Goal: Task Accomplishment & Management: Use online tool/utility

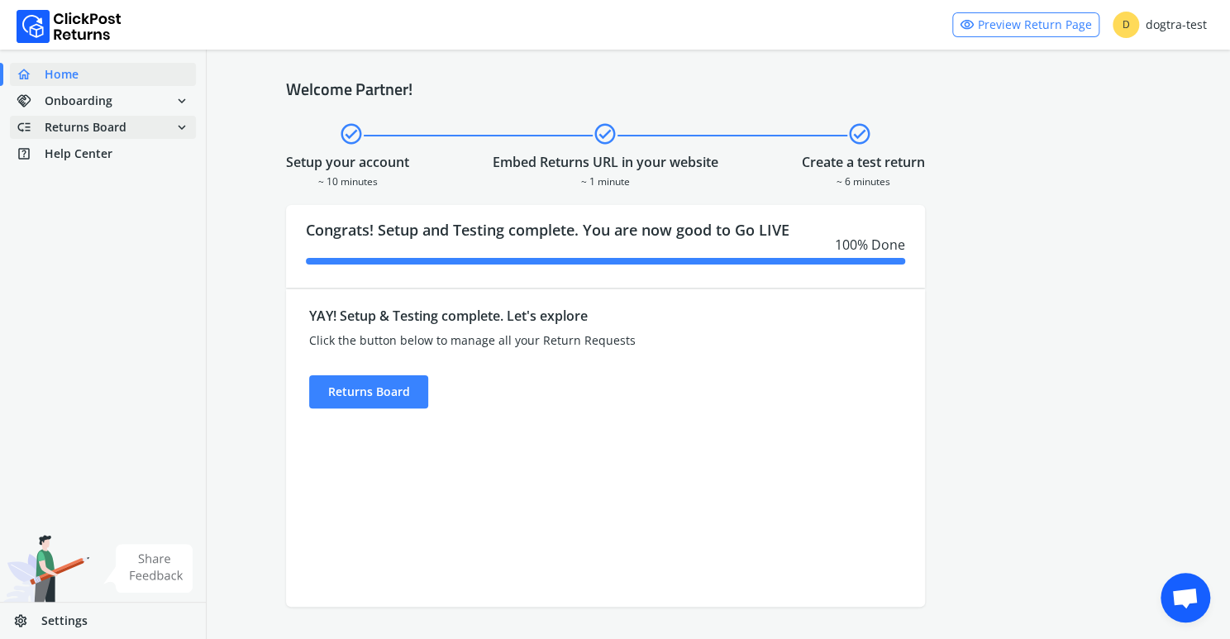
click at [91, 126] on span "Returns Board" at bounding box center [86, 127] width 82 height 17
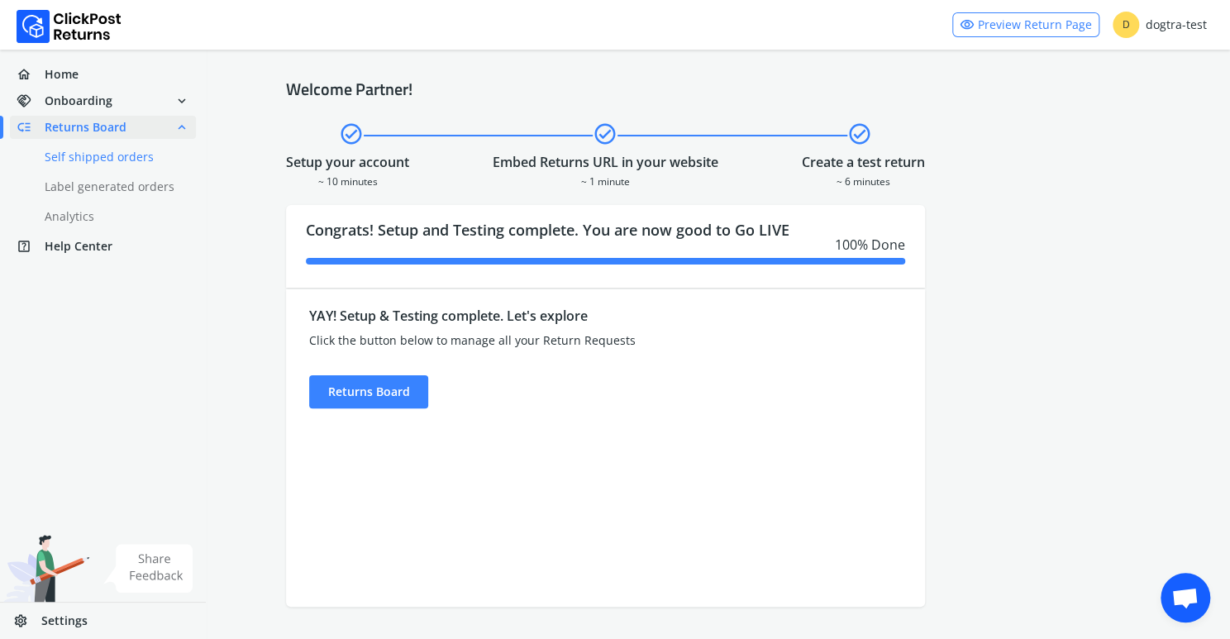
click at [89, 155] on link "done Self shipped orders" at bounding box center [113, 156] width 206 height 23
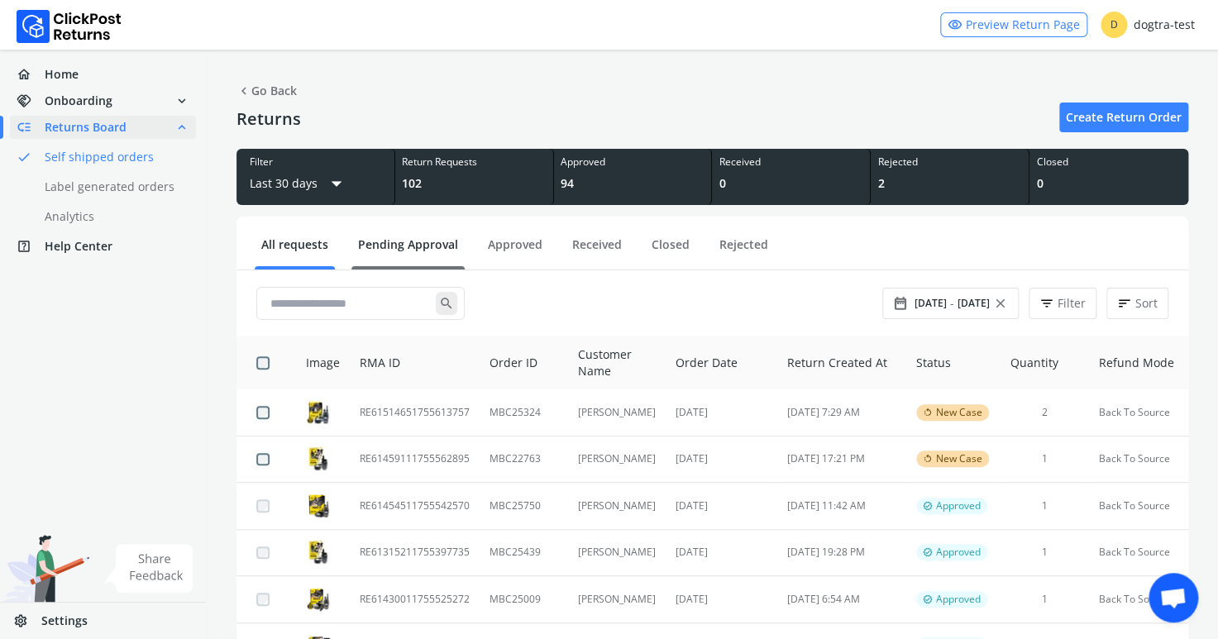
click at [413, 245] on link "Pending Approval" at bounding box center [407, 250] width 113 height 29
click at [417, 243] on link "Pending Approval" at bounding box center [407, 250] width 113 height 29
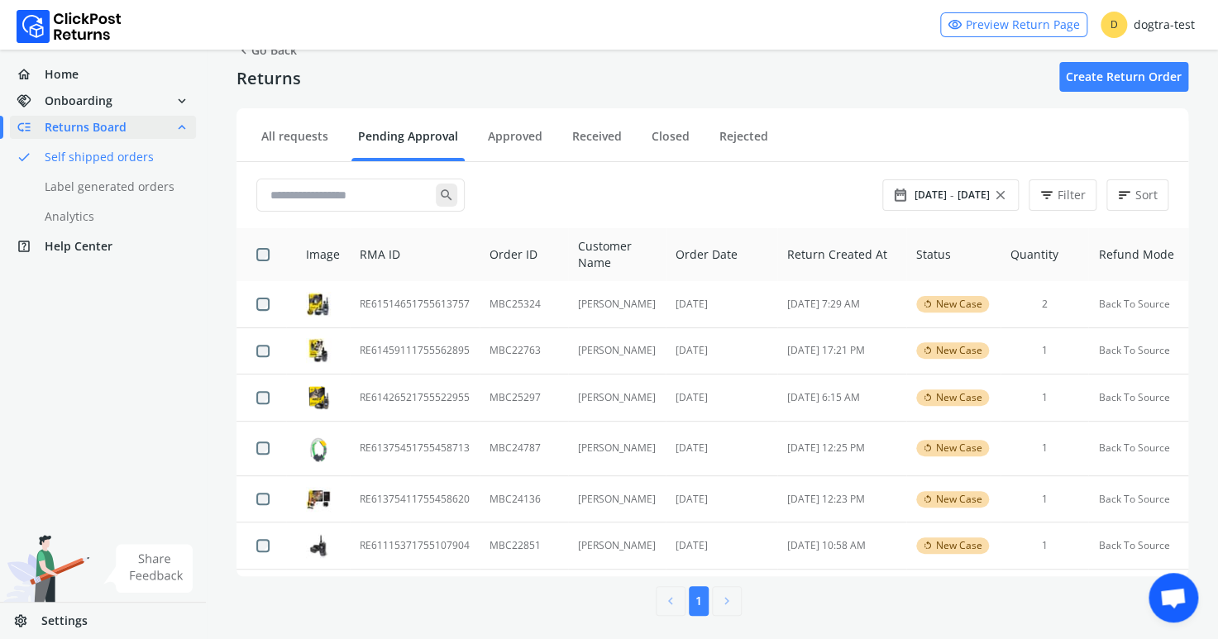
scroll to position [45, 0]
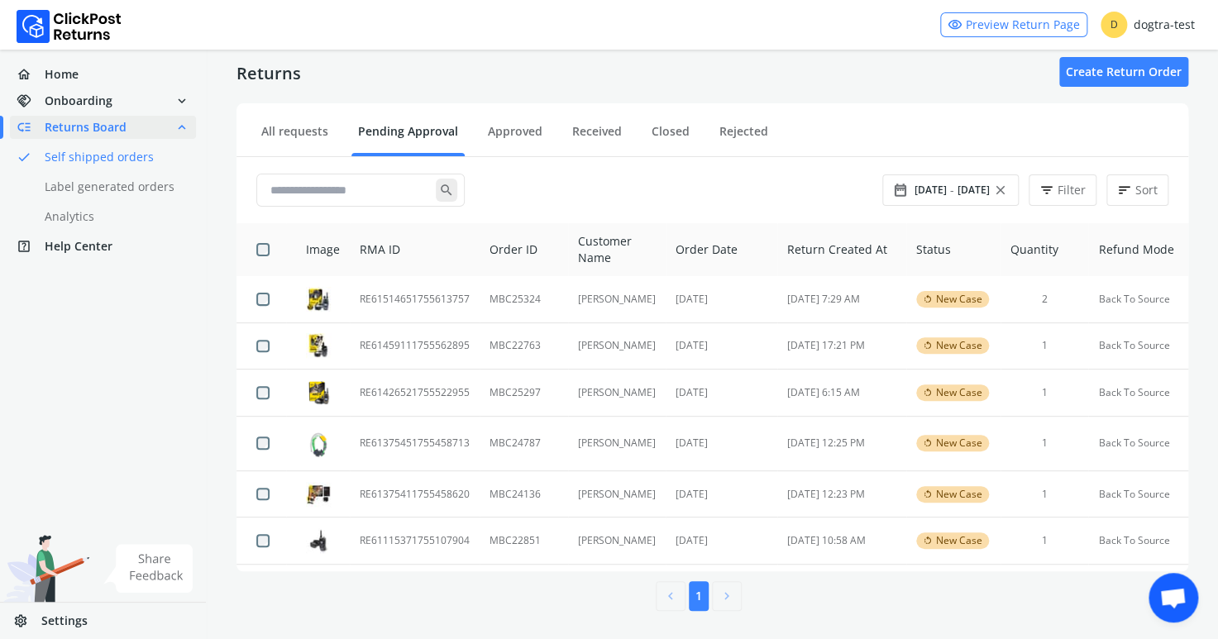
click at [287, 603] on div "chevron_left 1 chevron_right 1 / 1" at bounding box center [711, 591] width 951 height 40
click at [447, 345] on td "RE61459111755562895" at bounding box center [415, 345] width 130 height 47
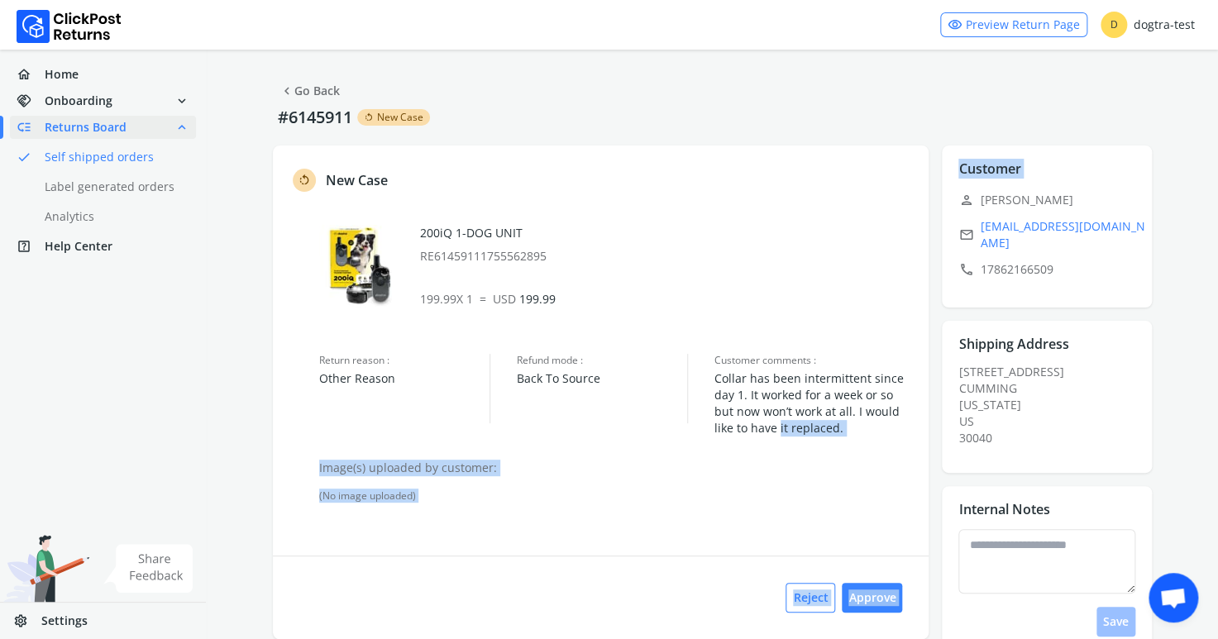
drag, startPoint x: 951, startPoint y: 196, endPoint x: 732, endPoint y: 421, distance: 313.3
click at [743, 429] on div "rotate_left New Case 200iQ 1-DOG UNIT RE61459111755562895 199.99 X 1 = USD 199.…" at bounding box center [712, 437] width 879 height 584
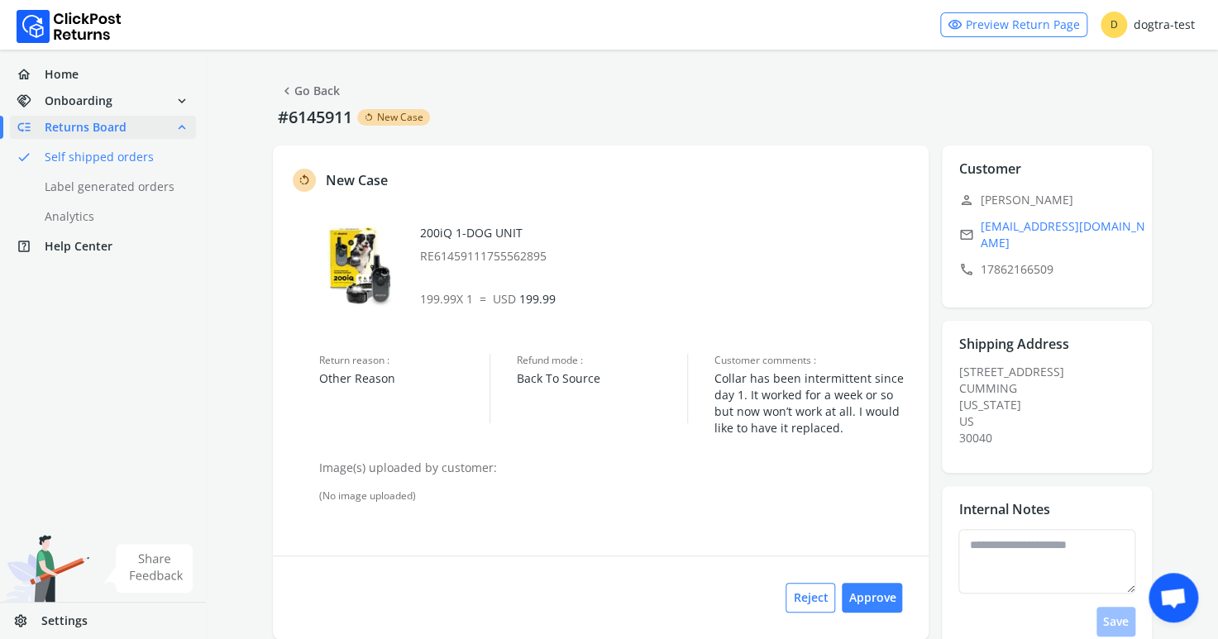
click at [684, 264] on p "RE61459111755562895" at bounding box center [666, 256] width 493 height 17
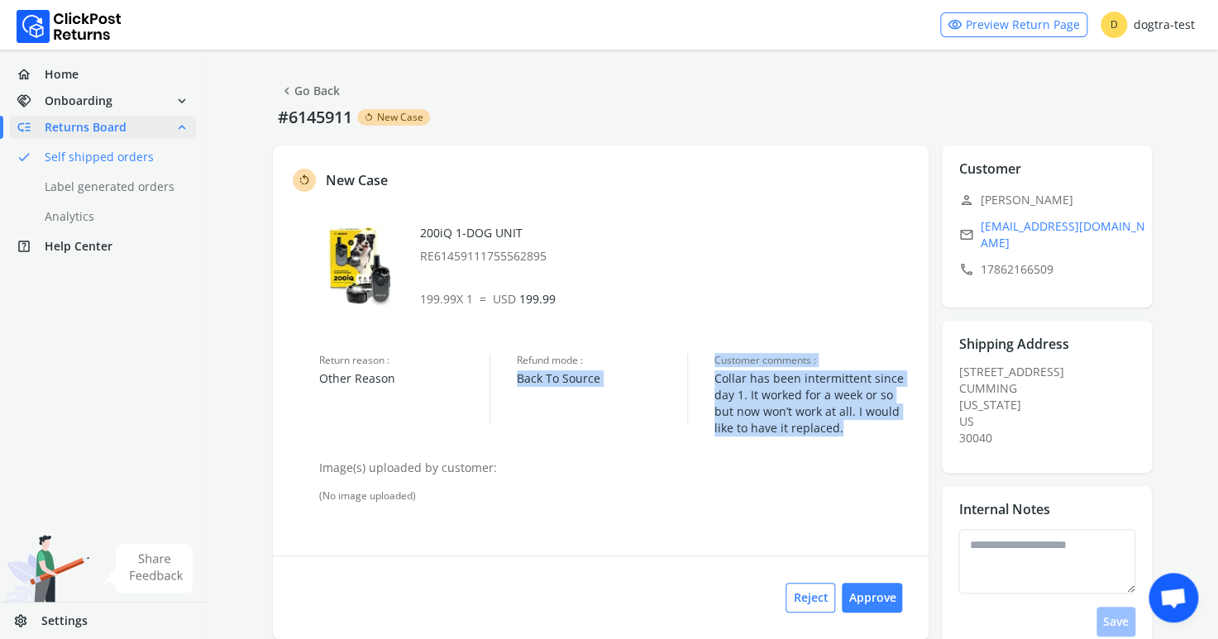
drag, startPoint x: 683, startPoint y: 350, endPoint x: 871, endPoint y: 436, distance: 207.1
click at [871, 436] on div "rotate_left New Case 200iQ 1-DOG UNIT RE61459111755562895 199.99 X 1 = USD 199.…" at bounding box center [600, 391] width 655 height 493
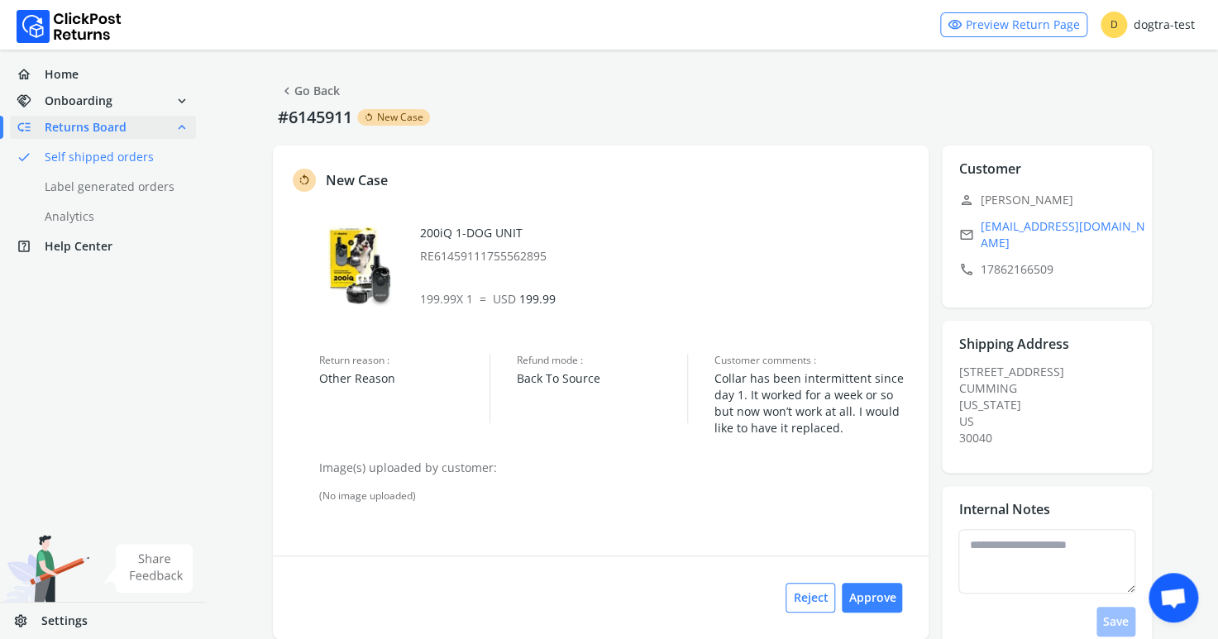
drag, startPoint x: 777, startPoint y: 300, endPoint x: 781, endPoint y: 307, distance: 8.5
click at [778, 300] on p "199.99 X 1 = USD 199.99" at bounding box center [666, 299] width 493 height 17
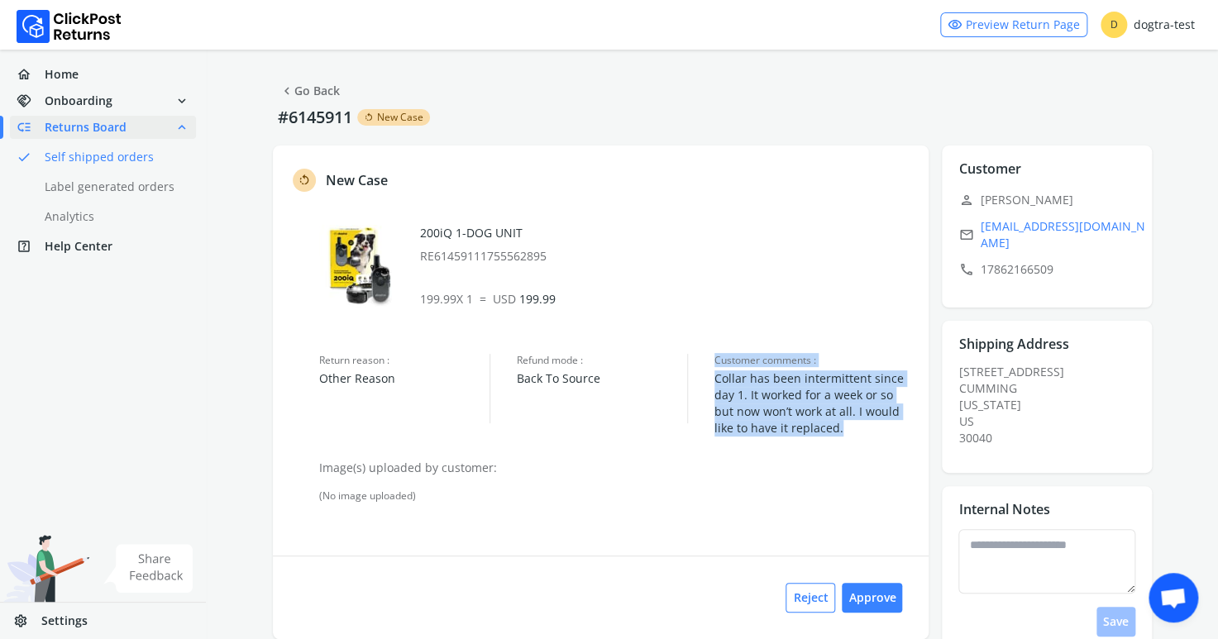
drag, startPoint x: 712, startPoint y: 360, endPoint x: 847, endPoint y: 423, distance: 149.4
click at [847, 423] on div "Return reason : Other Reason Refund mode : Back To Source Customer comments : C…" at bounding box center [615, 395] width 593 height 83
copy p "Customer comments : Collar has been intermittent since day 1. It worked for a w…"
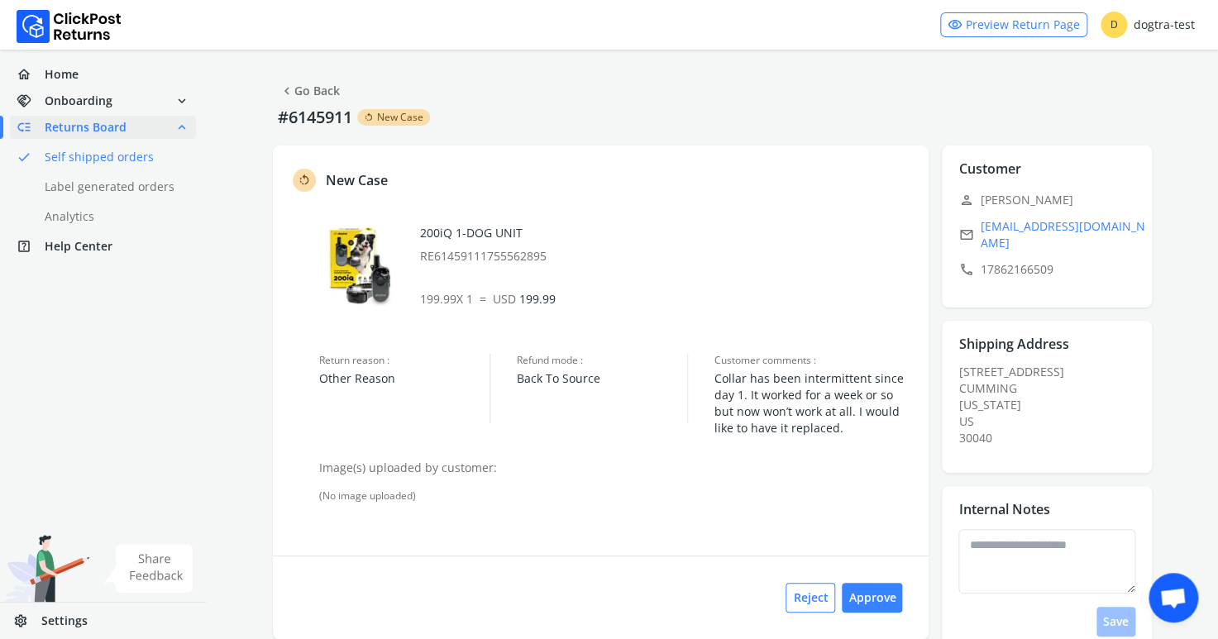
click at [593, 571] on div "Reject Approve" at bounding box center [600, 596] width 655 height 83
drag, startPoint x: 979, startPoint y: 195, endPoint x: 1104, endPoint y: 272, distance: 147.3
click at [1104, 272] on div "Customer edit person [PERSON_NAME] email [EMAIL_ADDRESS][DOMAIN_NAME] call [PHO…" at bounding box center [1046, 226] width 210 height 162
copy div "[PERSON_NAME] email [EMAIL_ADDRESS][DOMAIN_NAME] call [PHONE_NUMBER]"
click at [386, 586] on div "Reject Approve" at bounding box center [600, 596] width 655 height 83
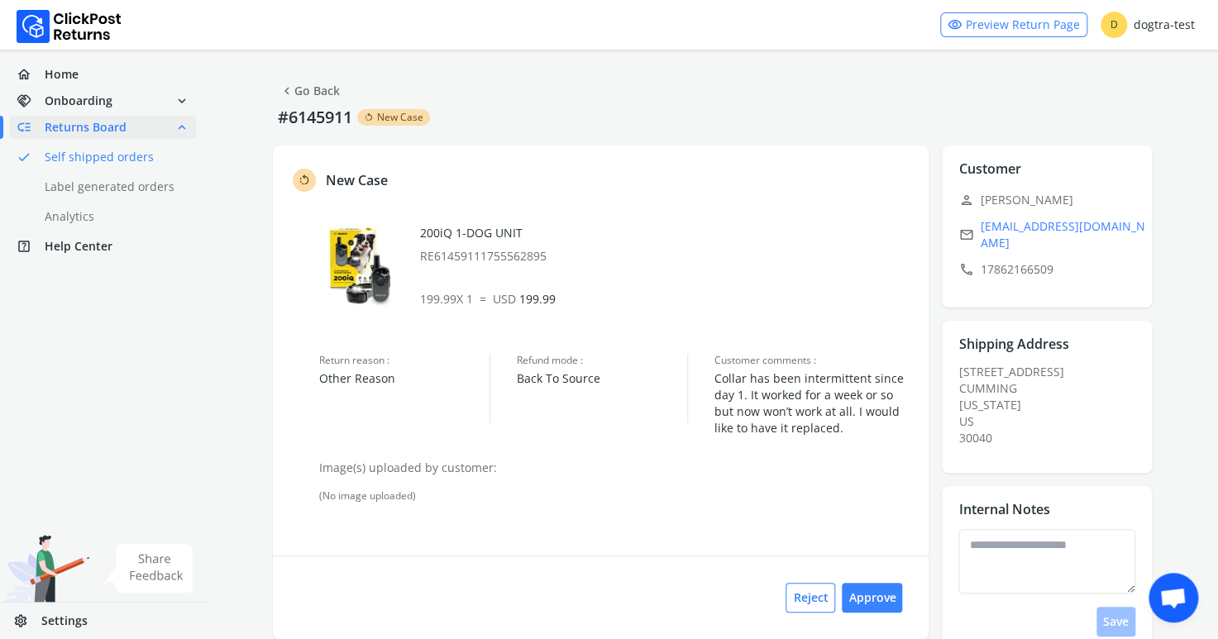
click at [303, 89] on link "chevron_left Go Back" at bounding box center [309, 90] width 60 height 23
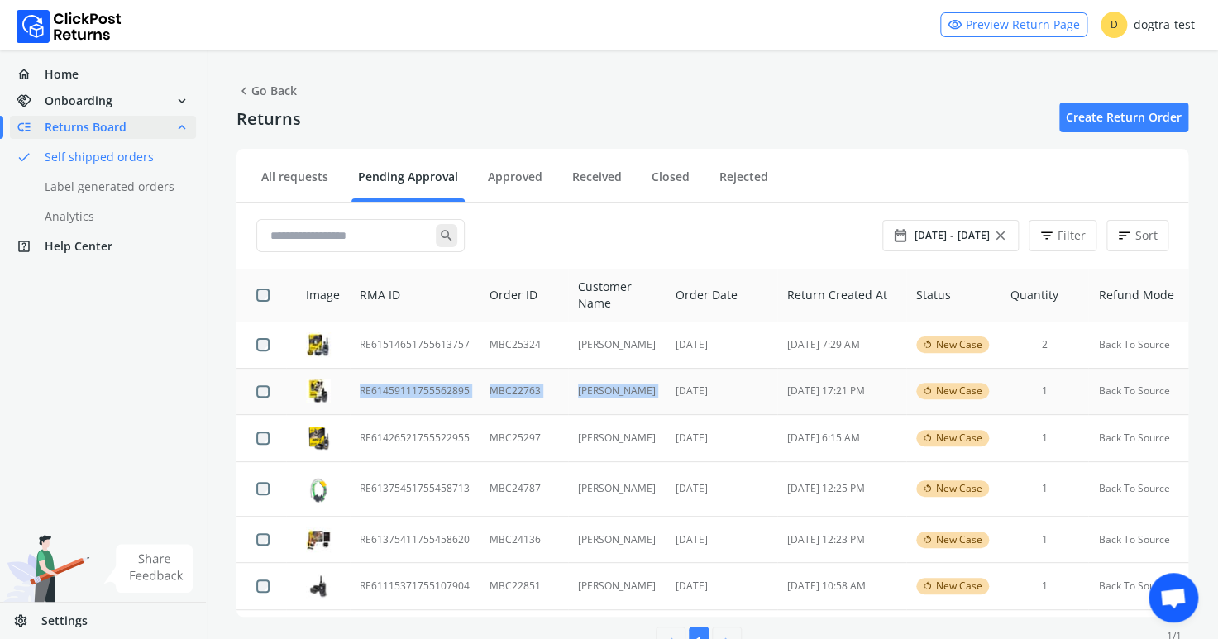
drag, startPoint x: 355, startPoint y: 390, endPoint x: 665, endPoint y: 403, distance: 310.2
click at [665, 403] on tr "RE61459111755562895 MBC22763 [PERSON_NAME] Jun [DATE] 17:21 PM rotate_left New …" at bounding box center [711, 391] width 951 height 47
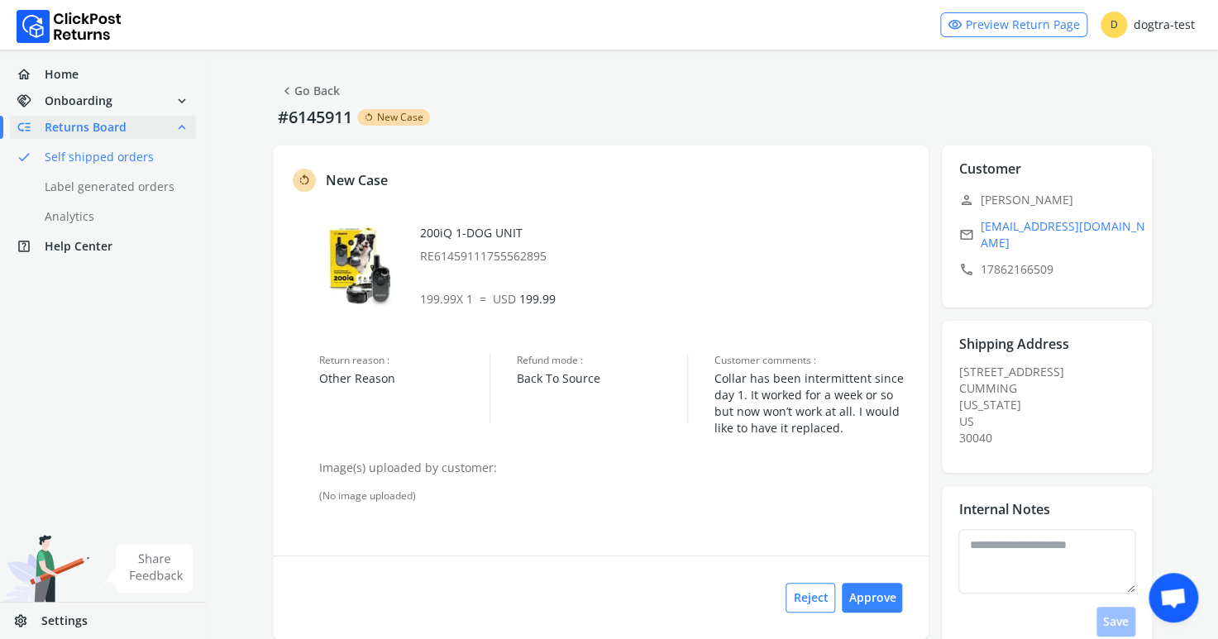
click at [476, 541] on div "rotate_left New Case 200iQ 1-DOG UNIT RE61459111755562895 199.99 X 1 = USD 199.…" at bounding box center [600, 391] width 655 height 493
click at [76, 132] on span "Returns Board" at bounding box center [86, 127] width 82 height 17
click at [78, 156] on link "done Self shipped orders" at bounding box center [113, 156] width 206 height 23
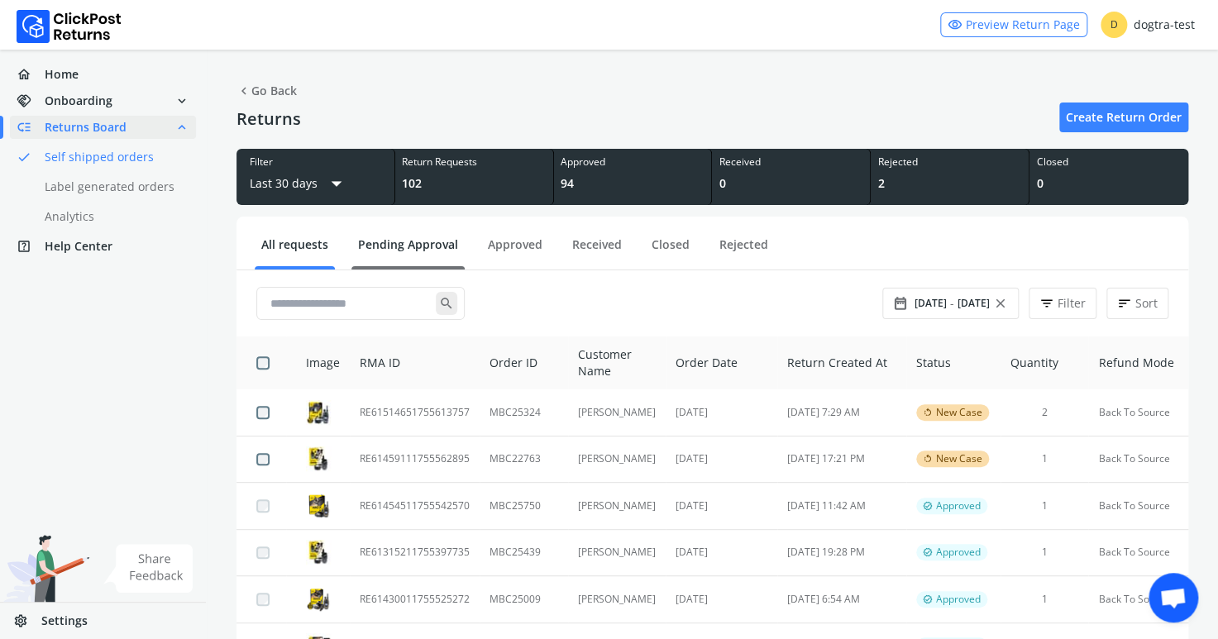
click at [413, 245] on link "Pending Approval" at bounding box center [407, 250] width 113 height 29
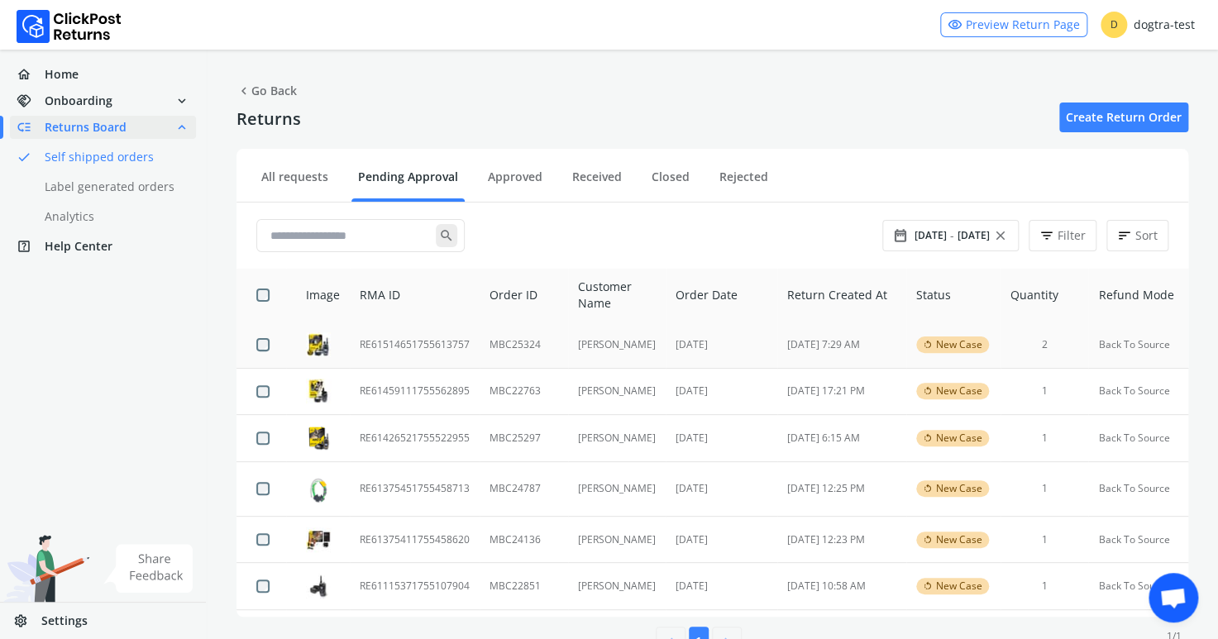
click at [402, 341] on td "RE61514651755613757" at bounding box center [415, 345] width 130 height 46
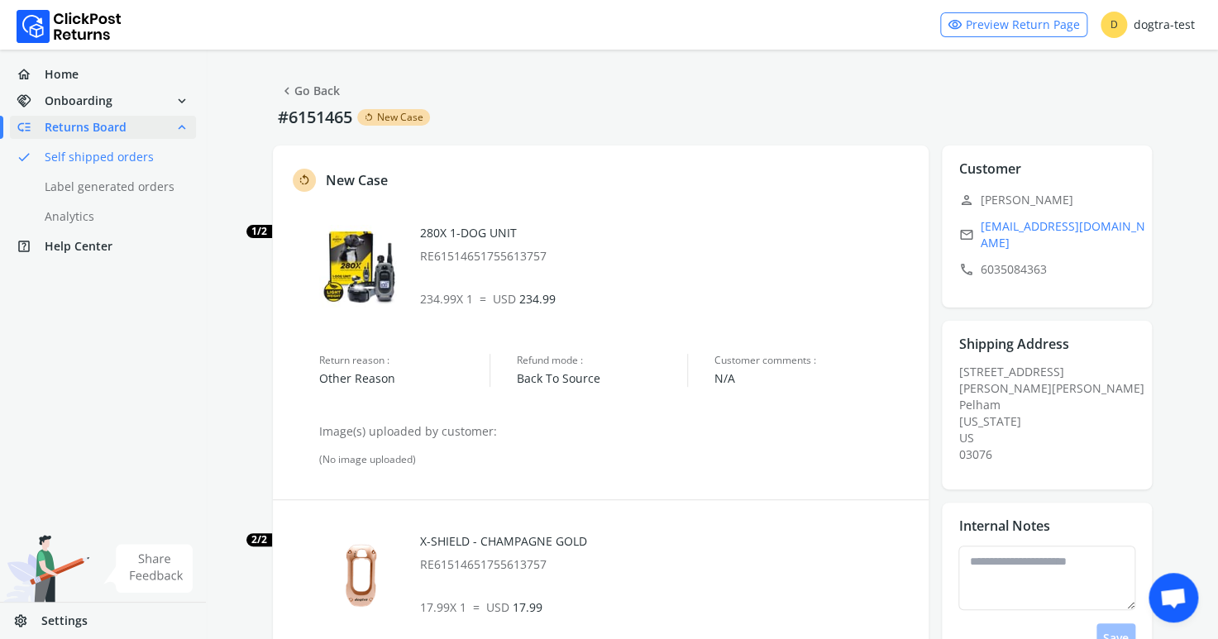
click at [311, 92] on link "chevron_left Go Back" at bounding box center [309, 90] width 60 height 23
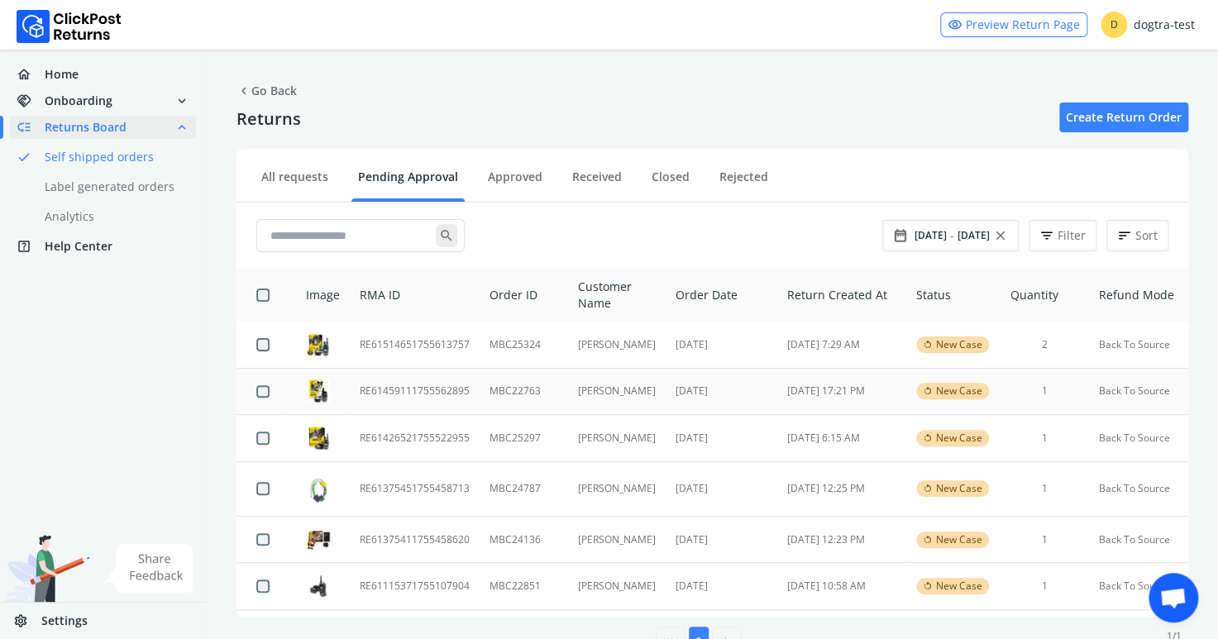
click at [418, 389] on td "RE61459111755562895" at bounding box center [415, 391] width 130 height 47
click at [443, 431] on td "RE61426521755522955" at bounding box center [415, 438] width 130 height 47
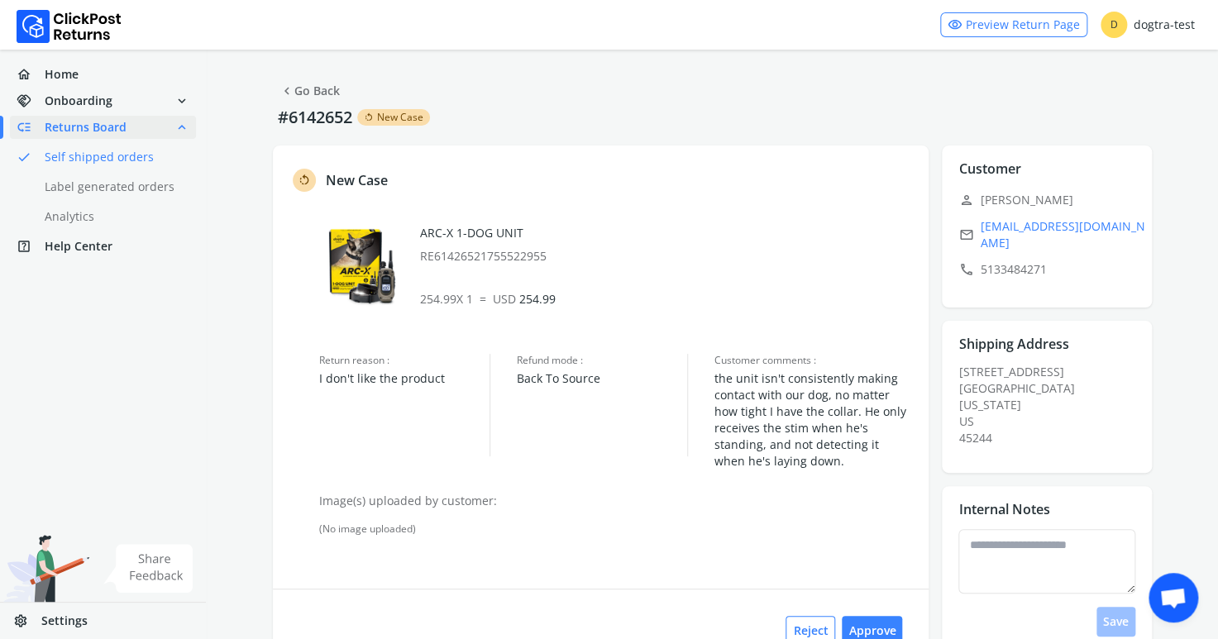
click at [304, 90] on link "chevron_left Go Back" at bounding box center [309, 90] width 60 height 23
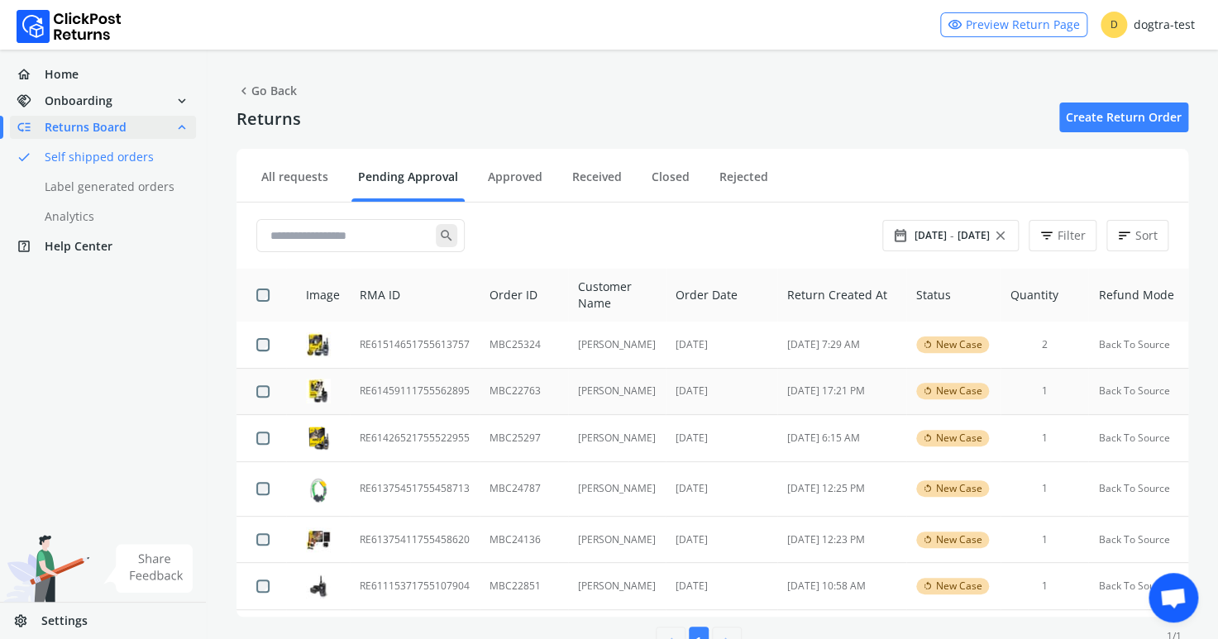
click at [422, 391] on td "RE61459111755562895" at bounding box center [415, 391] width 130 height 47
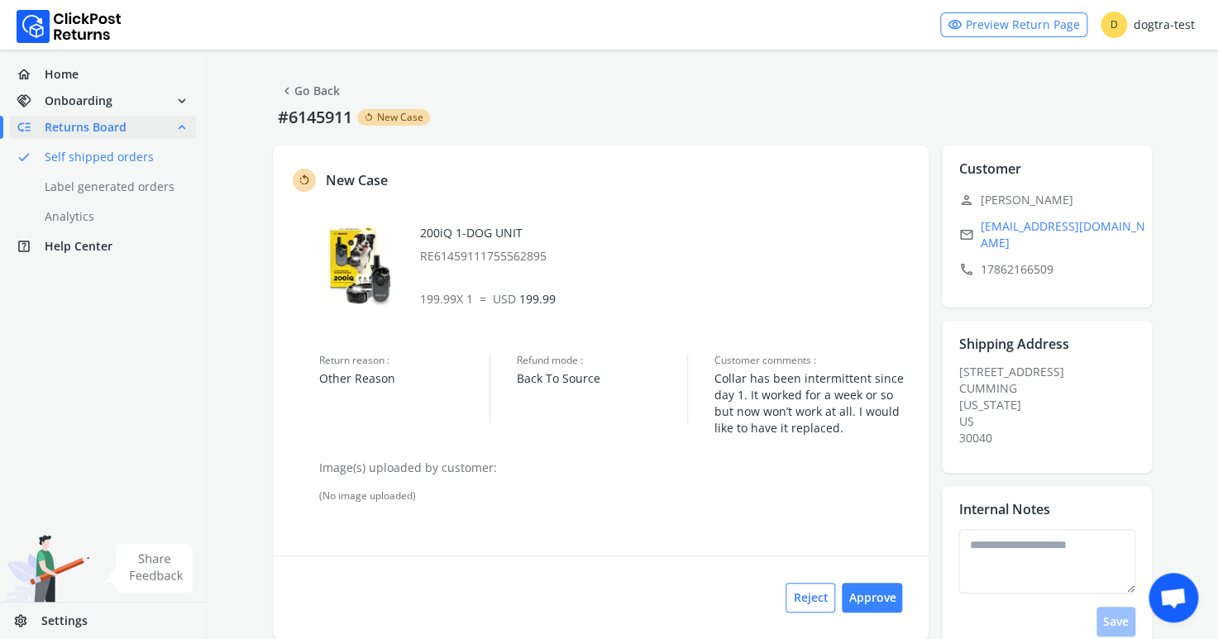
scroll to position [117, 0]
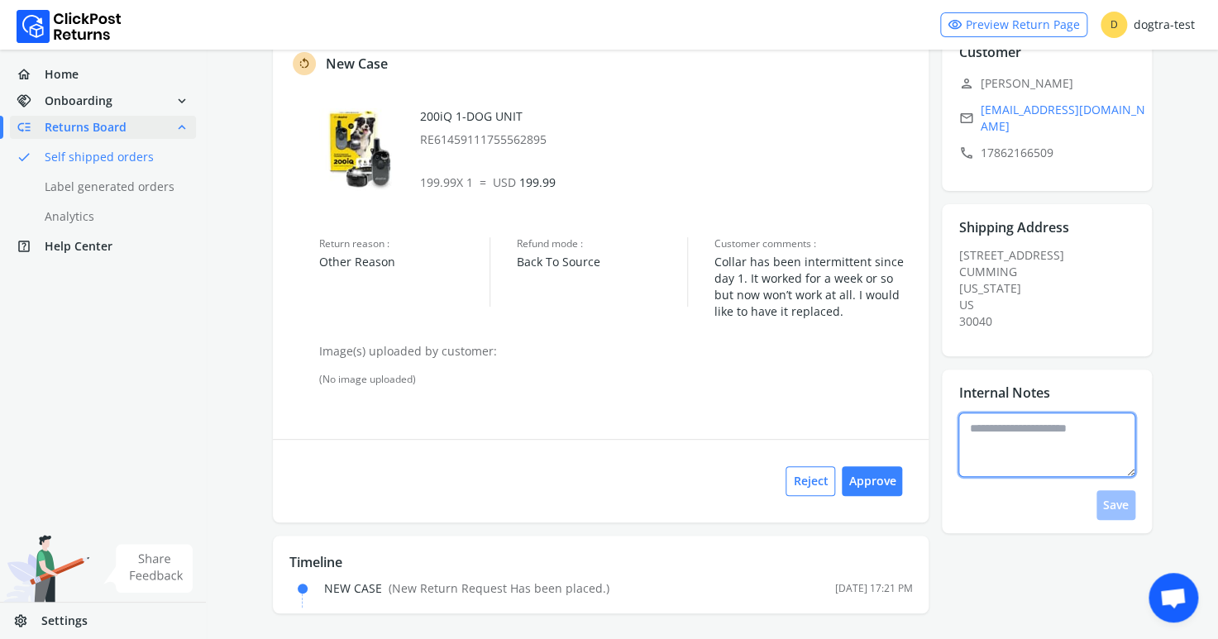
click at [1008, 427] on textarea at bounding box center [1046, 444] width 177 height 64
type textarea "**********"
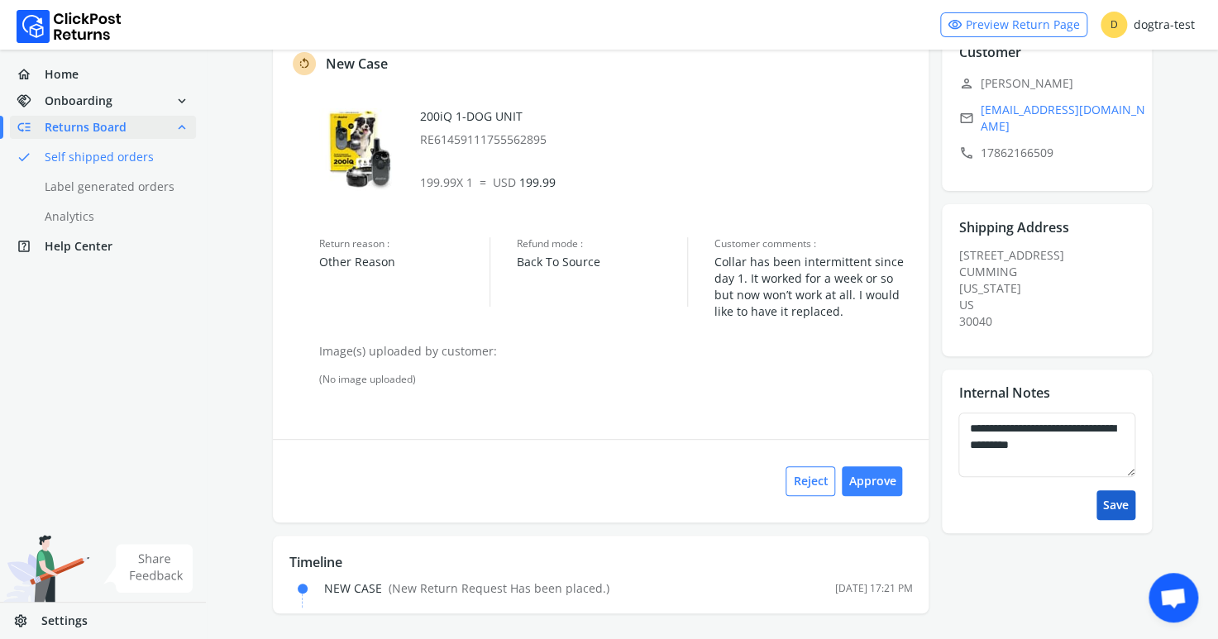
click at [1108, 490] on button "Save" at bounding box center [1115, 505] width 39 height 30
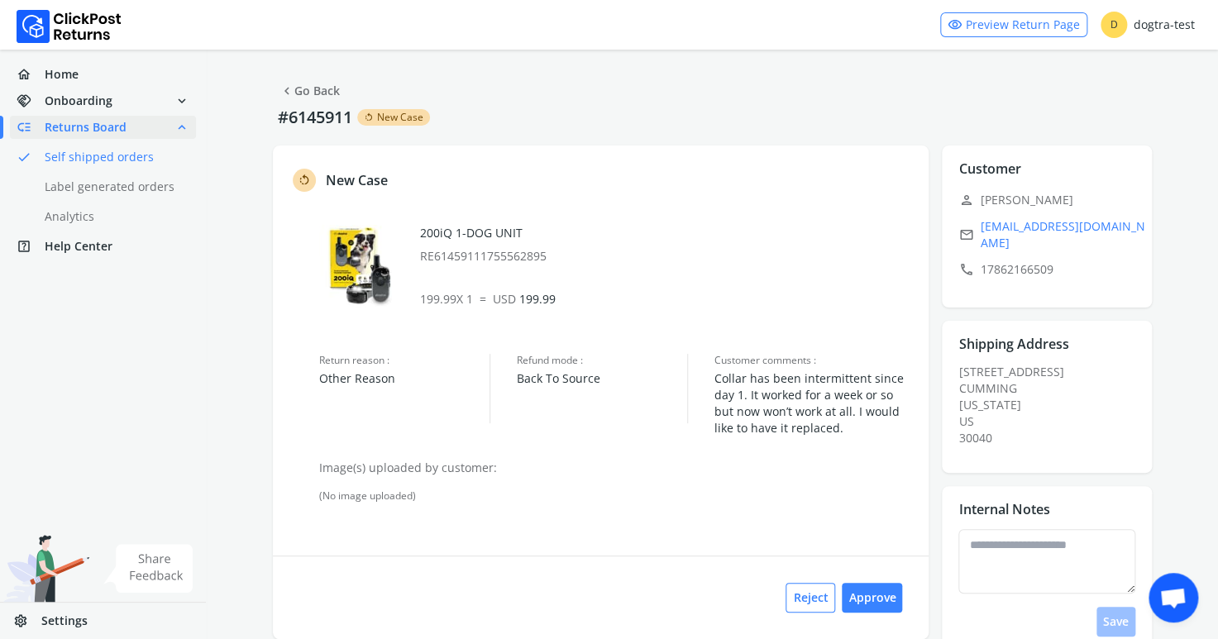
click at [312, 90] on link "chevron_left Go Back" at bounding box center [309, 90] width 60 height 23
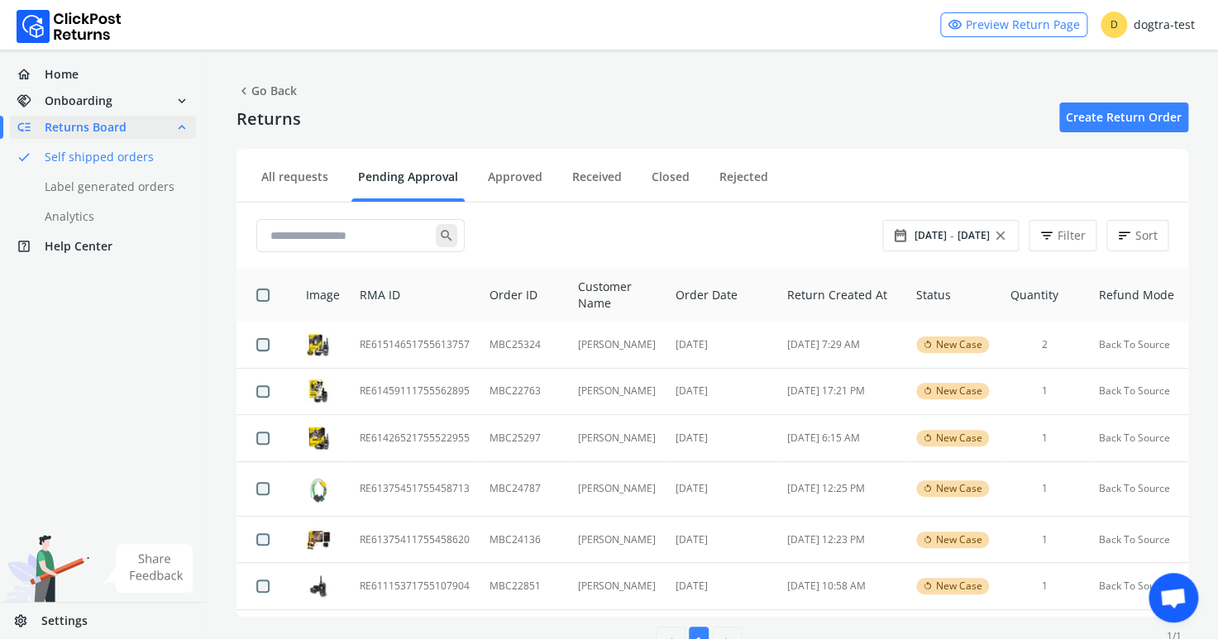
click at [420, 621] on div "chevron_left 1 chevron_right 1 / 1" at bounding box center [711, 637] width 951 height 40
click at [421, 341] on td "RE61514651755613757" at bounding box center [415, 345] width 130 height 46
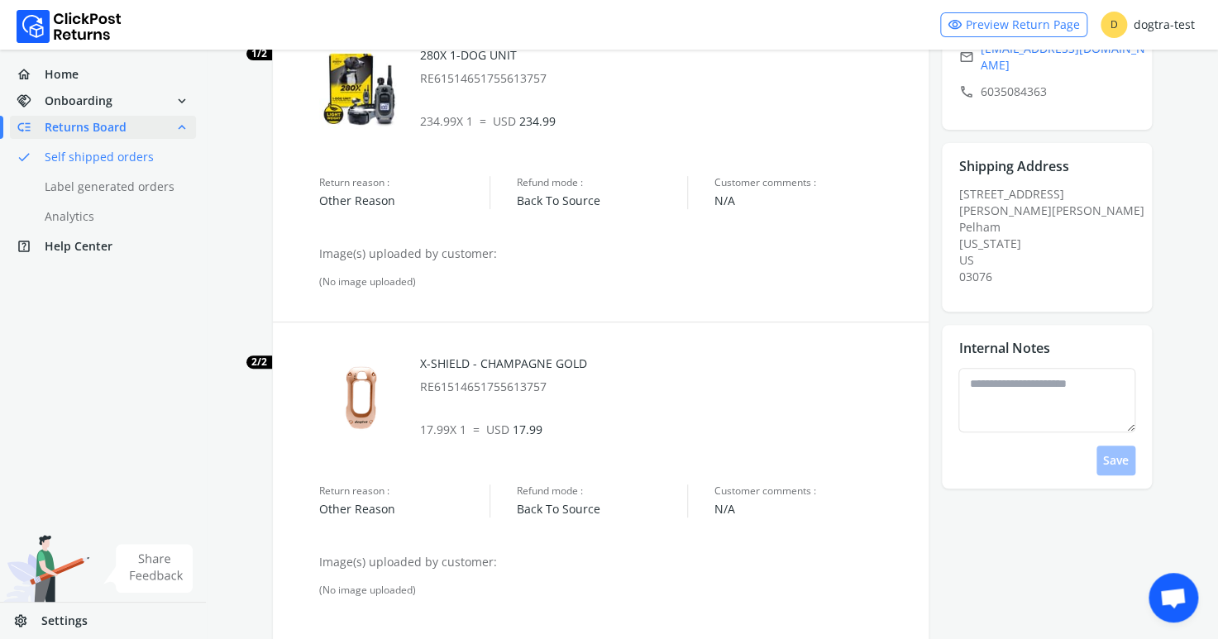
scroll to position [183, 0]
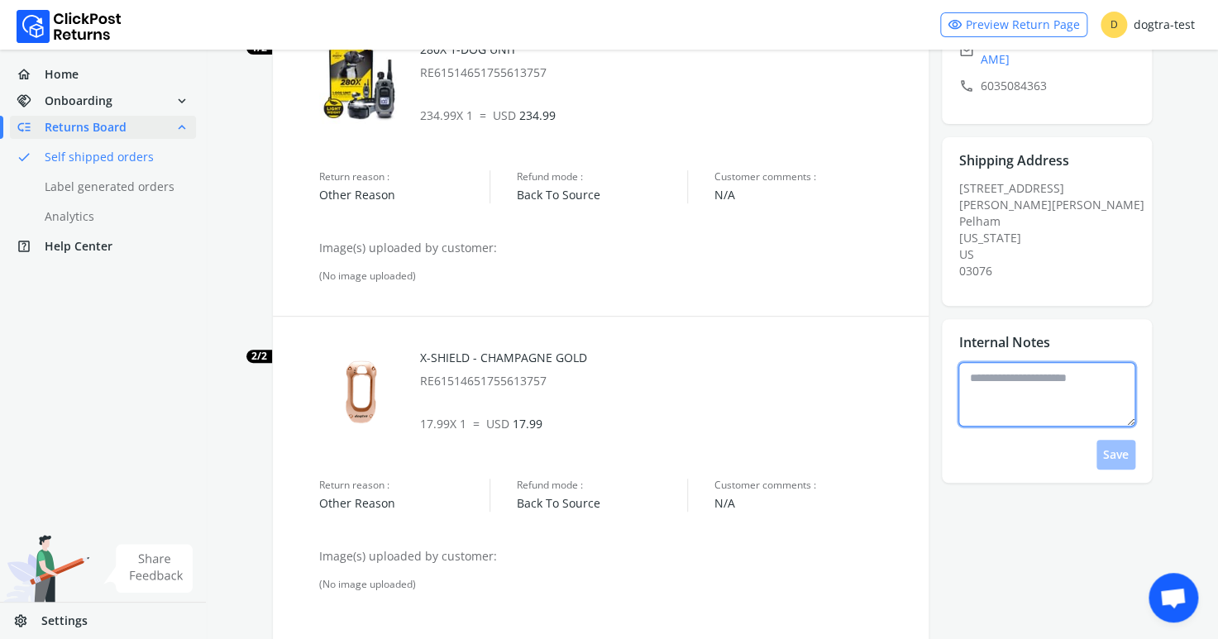
click at [1023, 362] on textarea at bounding box center [1046, 394] width 177 height 64
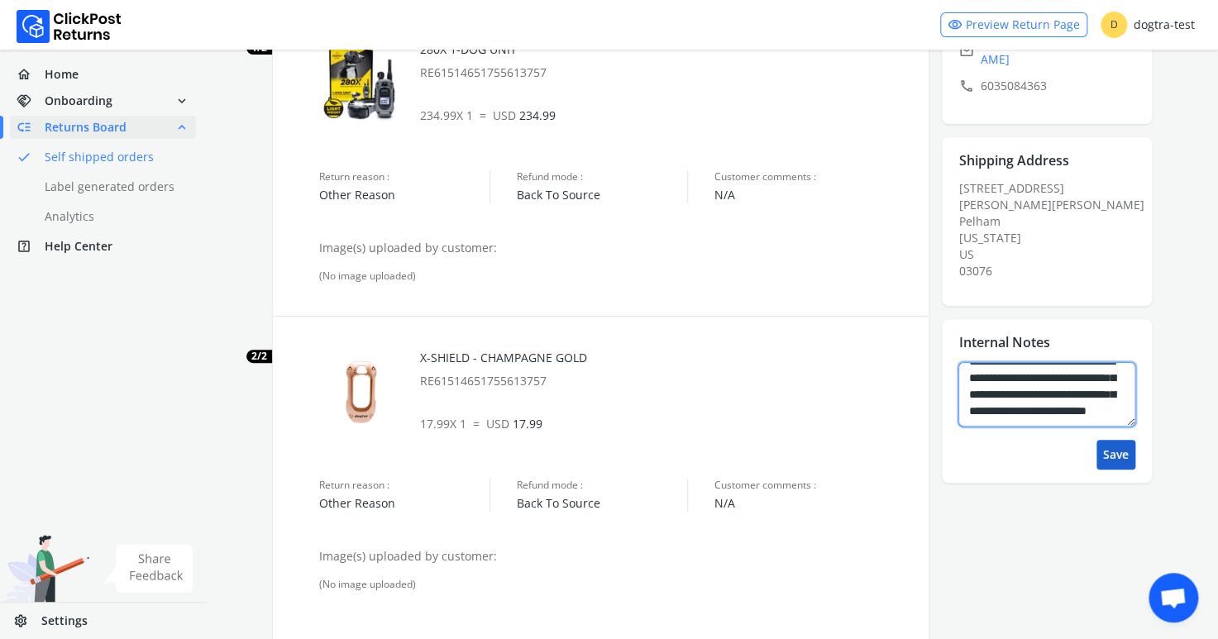
type textarea "**********"
click at [1123, 440] on button "Save" at bounding box center [1115, 455] width 39 height 30
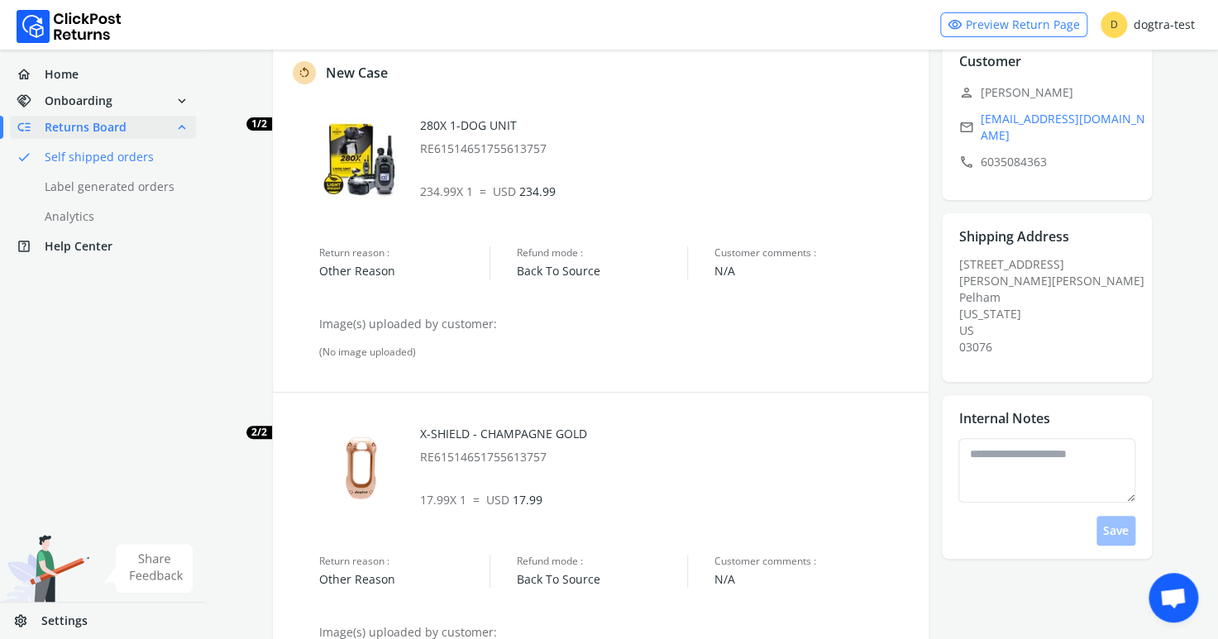
scroll to position [163, 0]
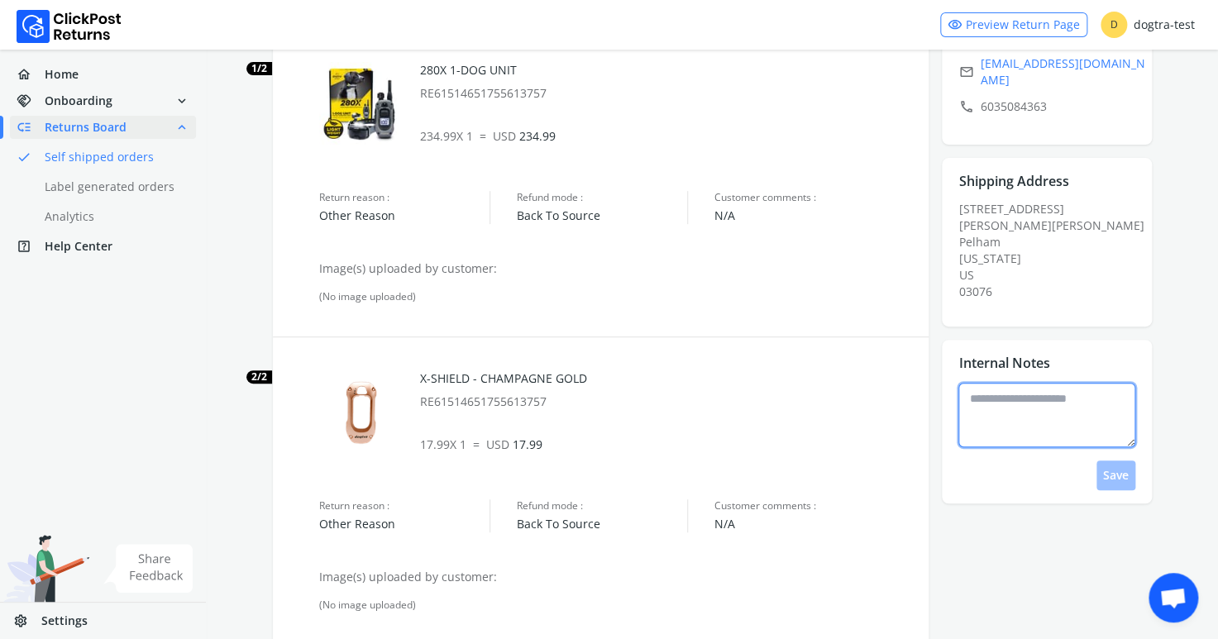
click at [1034, 383] on textarea at bounding box center [1046, 415] width 177 height 64
type textarea "*"
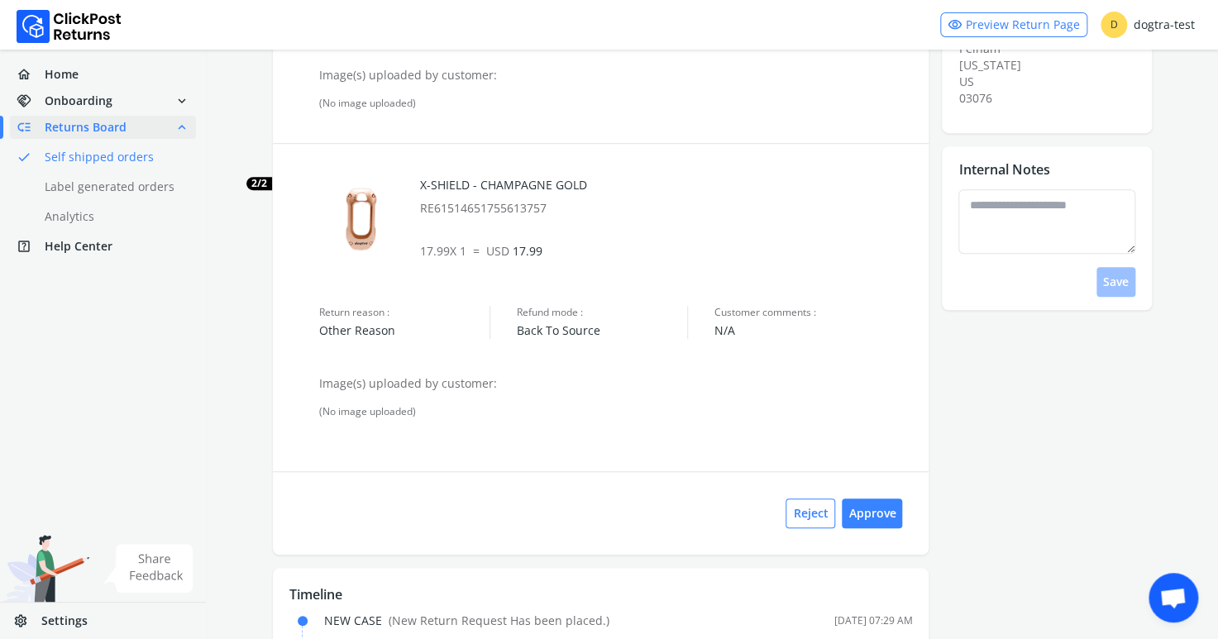
scroll to position [374, 0]
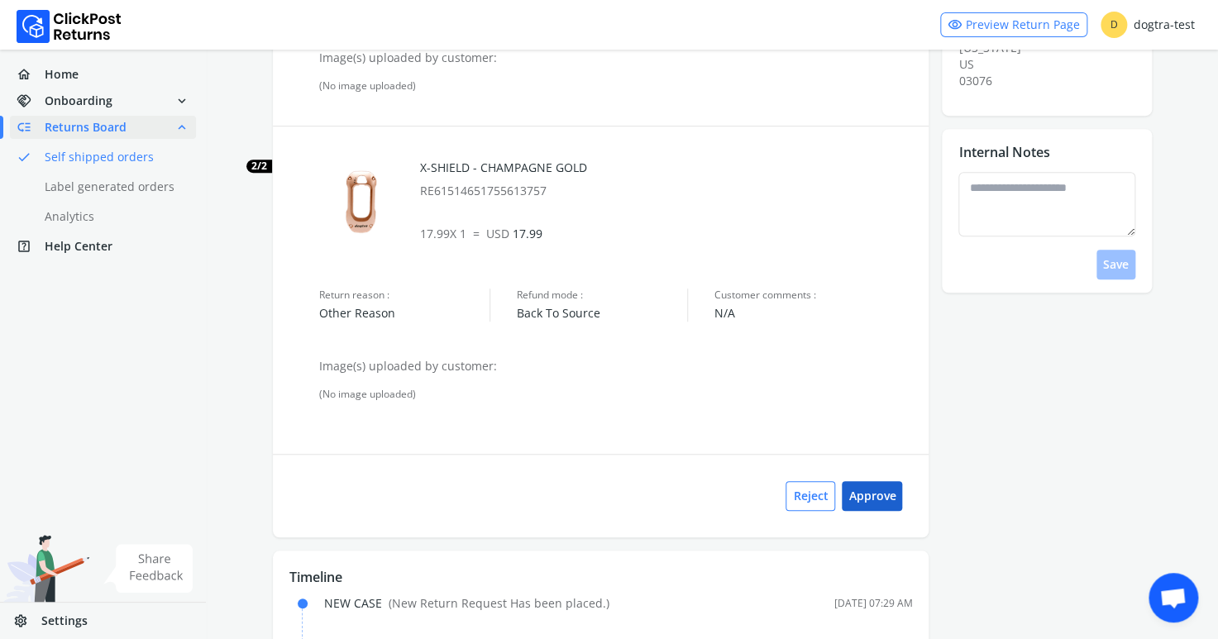
click at [880, 492] on button "Approve" at bounding box center [871, 496] width 60 height 30
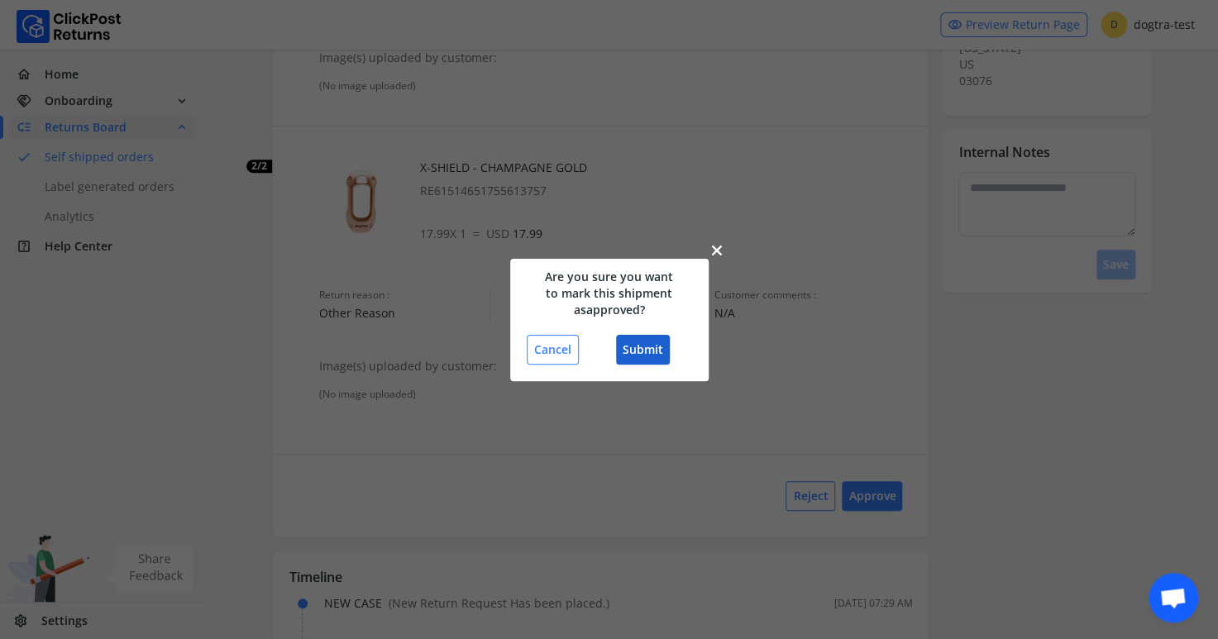
click at [657, 347] on button "Submit" at bounding box center [643, 350] width 54 height 30
click at [646, 345] on button "Submit" at bounding box center [643, 350] width 54 height 30
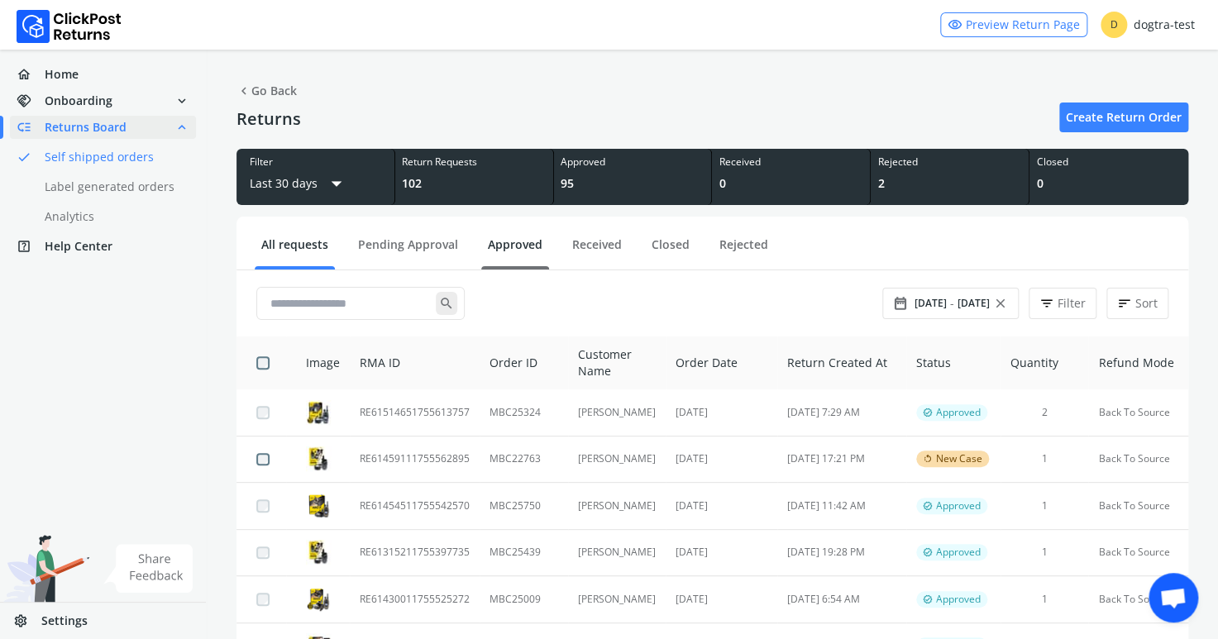
click at [505, 238] on link "Approved" at bounding box center [515, 250] width 68 height 29
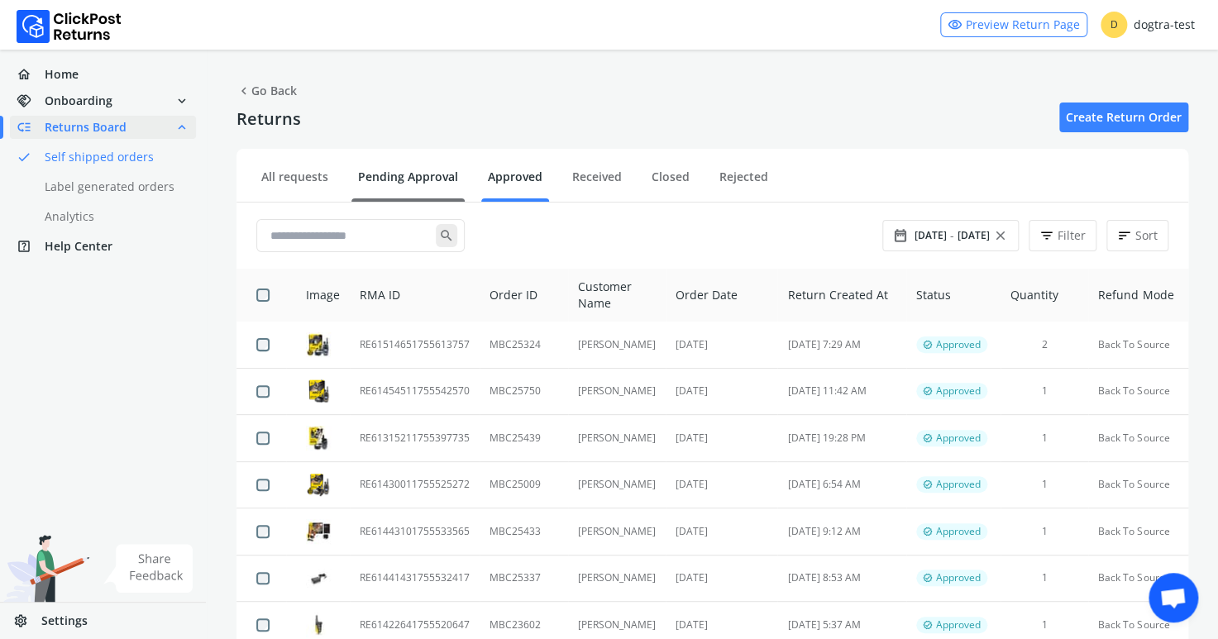
click at [393, 179] on link "Pending Approval" at bounding box center [407, 183] width 113 height 29
